Goal: Information Seeking & Learning: Find specific fact

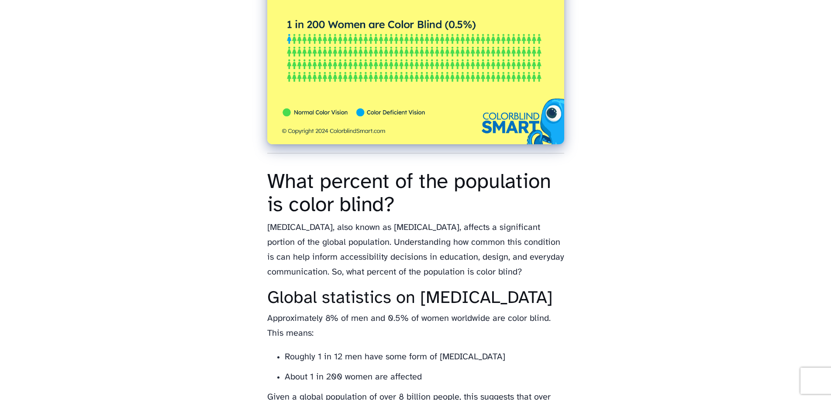
scroll to position [88, 0]
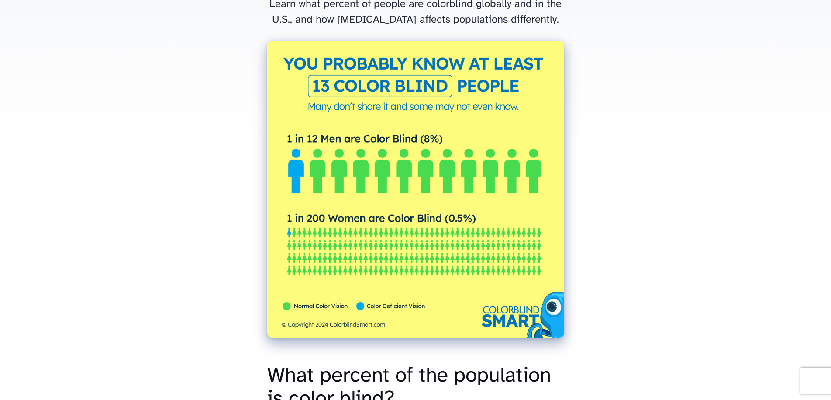
scroll to position [37, 0]
